Goal: Ask a question: Seek information or help from site administrators or community

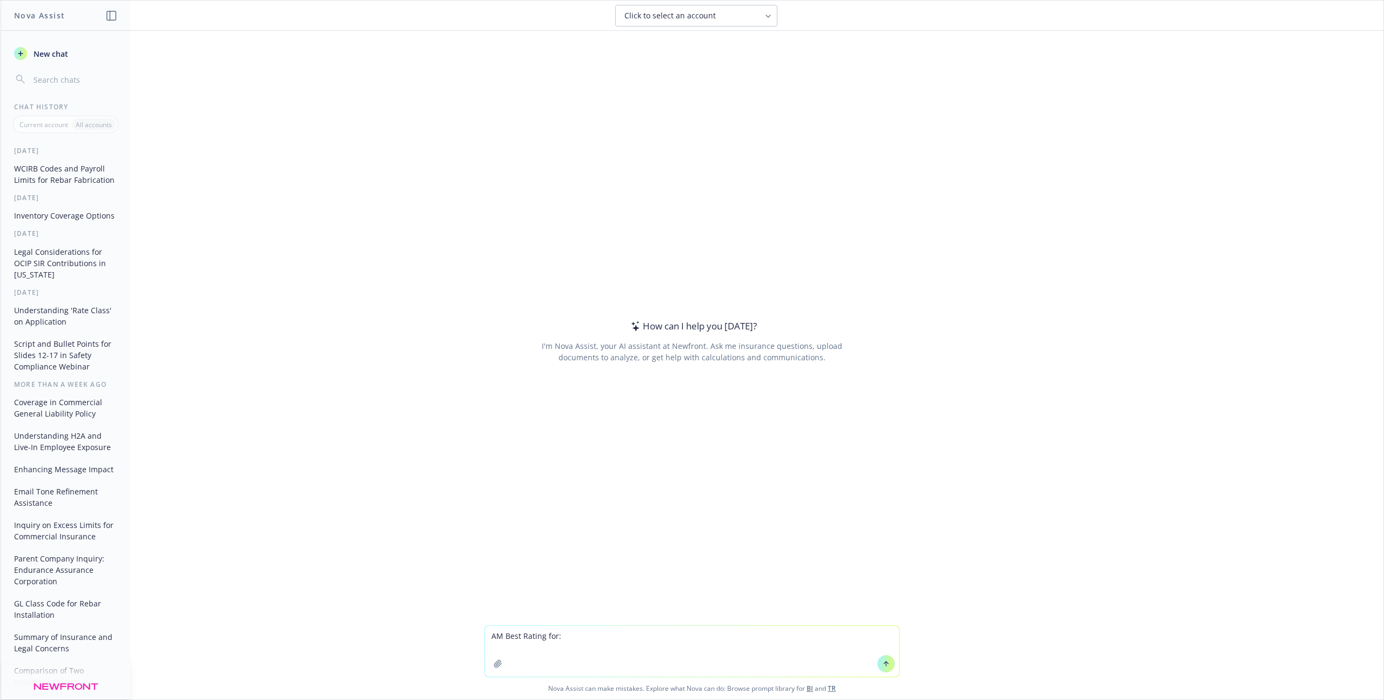
type textarea "AM Best Rating for: Service American Indemnity Company"
